Goal: Information Seeking & Learning: Learn about a topic

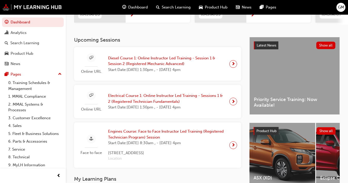
scroll to position [87, 0]
click at [132, 61] on span "Diesel Course 1: Online Instructor Led Training - Session 1 & Session 2 (Regist…" at bounding box center [166, 62] width 117 height 12
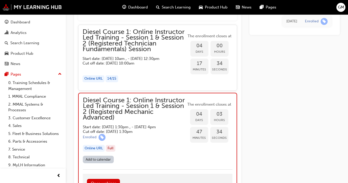
scroll to position [417, 0]
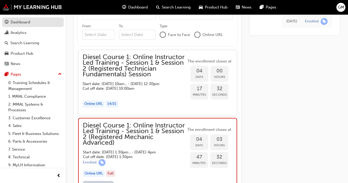
click at [17, 22] on div "Dashboard" at bounding box center [21, 22] width 20 height 6
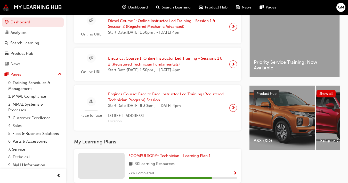
scroll to position [170, 0]
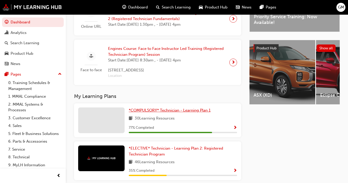
click at [158, 113] on span "*COMPULSORY* Technician - Learning Plan 1" at bounding box center [170, 110] width 82 height 5
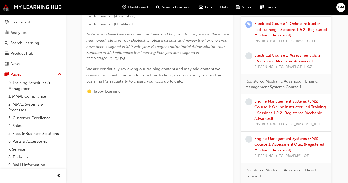
scroll to position [248, 0]
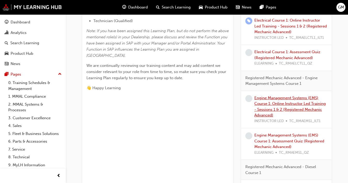
click at [273, 104] on link "Engine Management Systems (EMS) Course 1: Online Instructor Led Training - Sess…" at bounding box center [289, 107] width 71 height 22
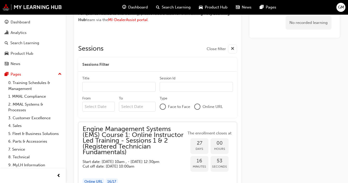
scroll to position [390, 0]
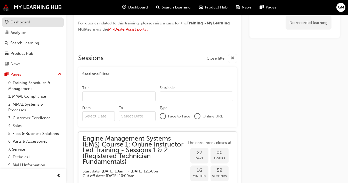
click at [19, 22] on div "Dashboard" at bounding box center [21, 22] width 20 height 6
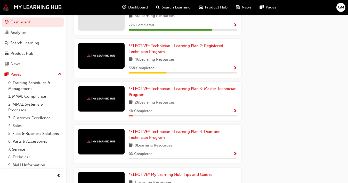
scroll to position [246, 0]
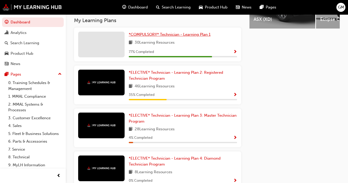
click at [159, 37] on span "*COMPULSORY* Technician - Learning Plan 1" at bounding box center [170, 34] width 82 height 5
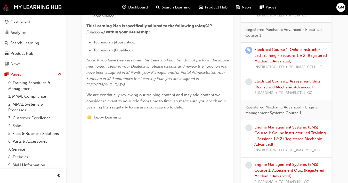
scroll to position [231, 0]
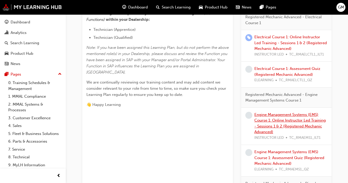
click at [270, 122] on link "Engine Management Systems (EMS) Course 1: Online Instructor Led Training - Sess…" at bounding box center [289, 124] width 71 height 22
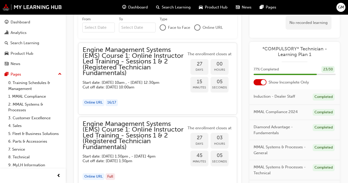
scroll to position [478, 0]
click at [145, 72] on span "Engine Management Systems (EMS) Course 1: Online Instructor Led Training - Sess…" at bounding box center [134, 62] width 104 height 29
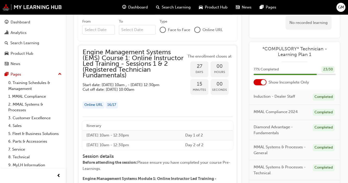
scroll to position [473, 0]
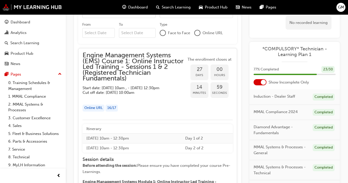
click at [123, 58] on span "Engine Management Systems (EMS) Course 1: Online Instructor Led Training - Sess…" at bounding box center [134, 67] width 104 height 29
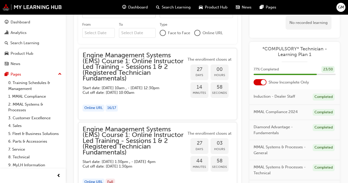
click at [128, 60] on span "Engine Management Systems (EMS) Course 1: Online Instructor Led Training - Sess…" at bounding box center [134, 67] width 104 height 29
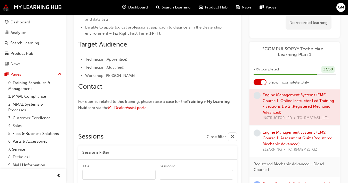
scroll to position [267, 0]
